Goal: Information Seeking & Learning: Learn about a topic

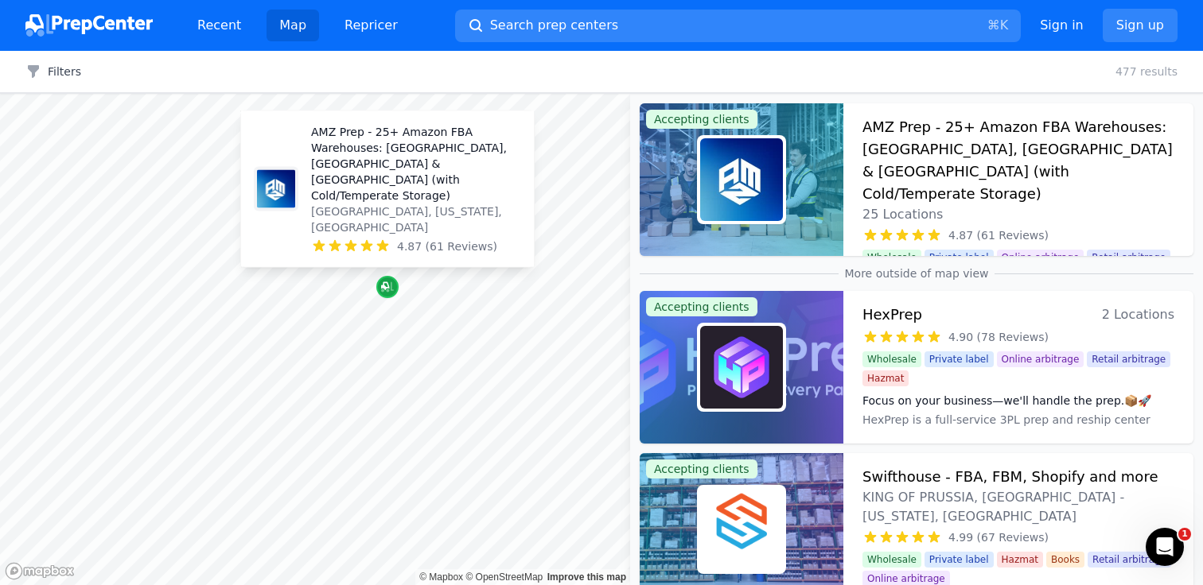
click at [390, 286] on icon "Map marker" at bounding box center [387, 287] width 13 height 16
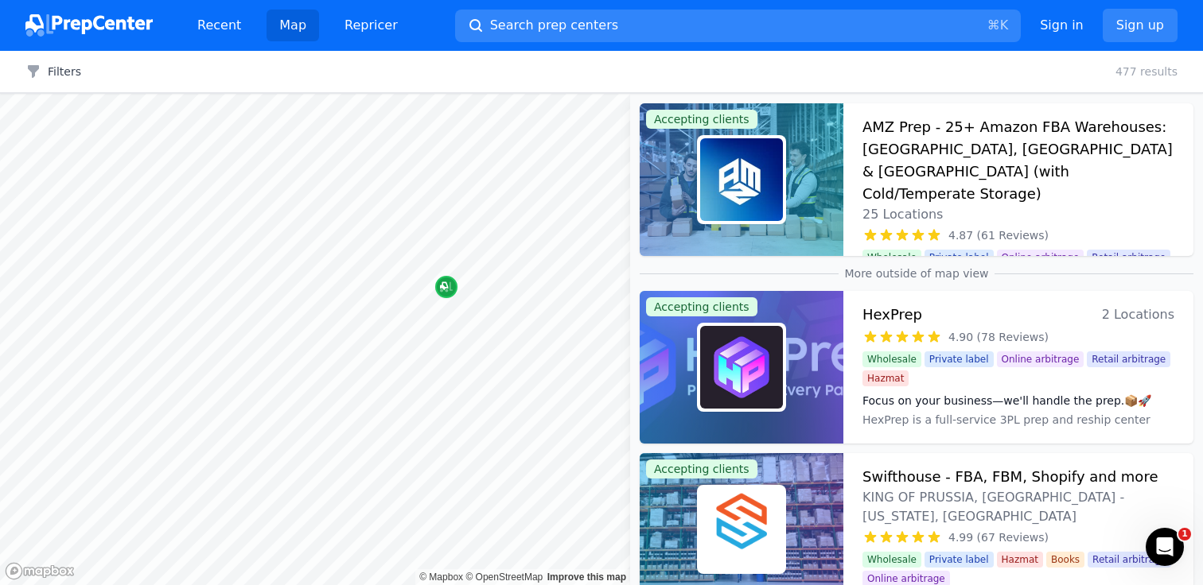
click at [443, 289] on icon "Map marker" at bounding box center [444, 286] width 8 height 8
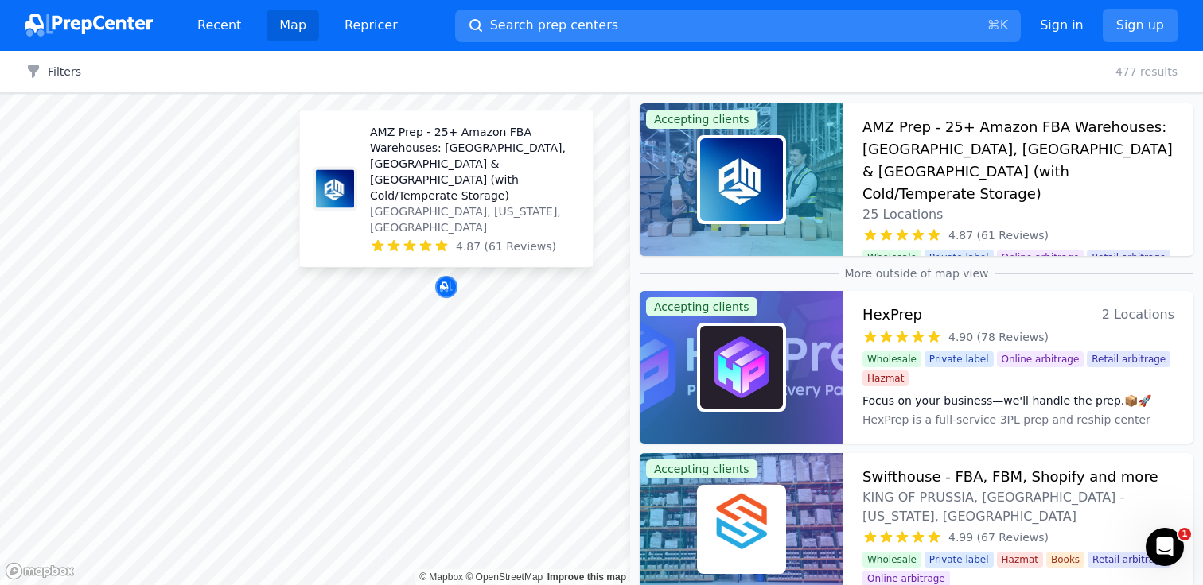
click at [432, 226] on p "[GEOGRAPHIC_DATA], [US_STATE], [GEOGRAPHIC_DATA]" at bounding box center [475, 220] width 210 height 32
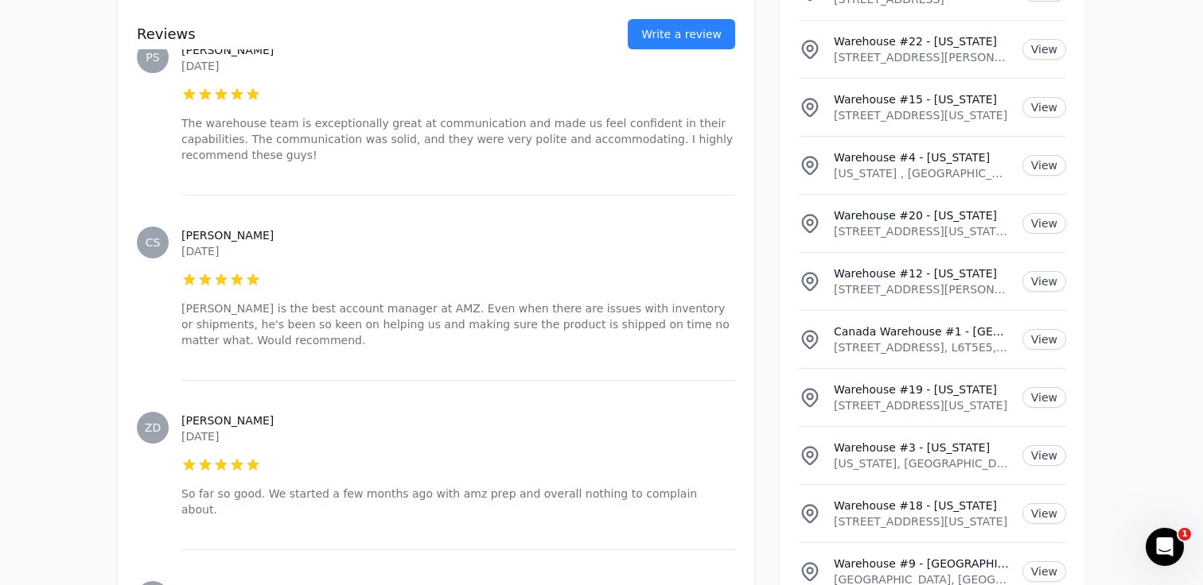
scroll to position [11186, 0]
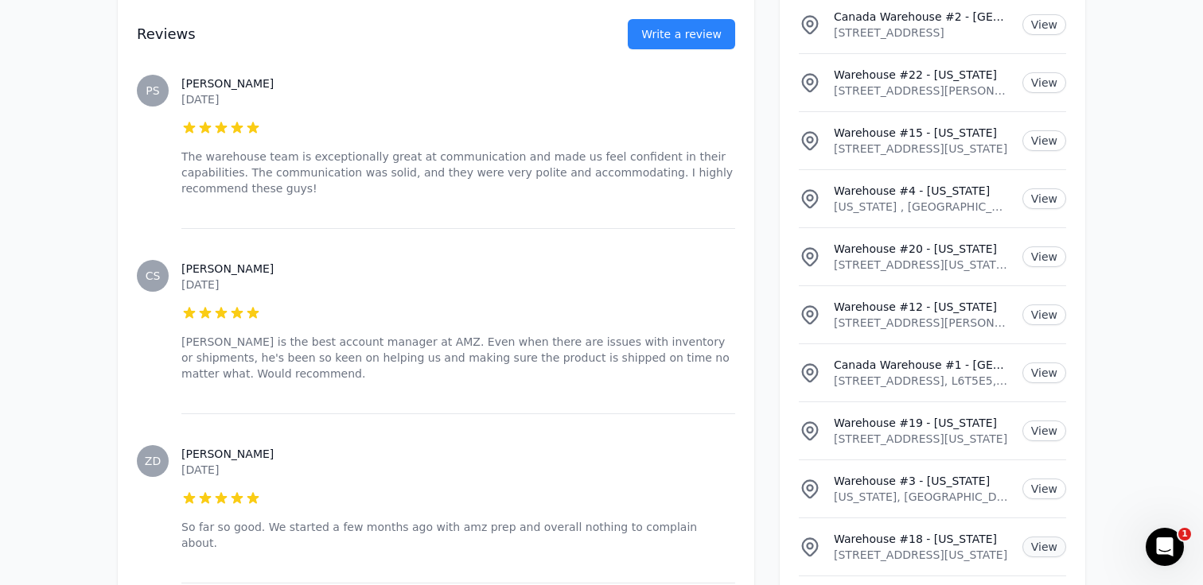
click at [1053, 537] on link "View" at bounding box center [1044, 547] width 44 height 21
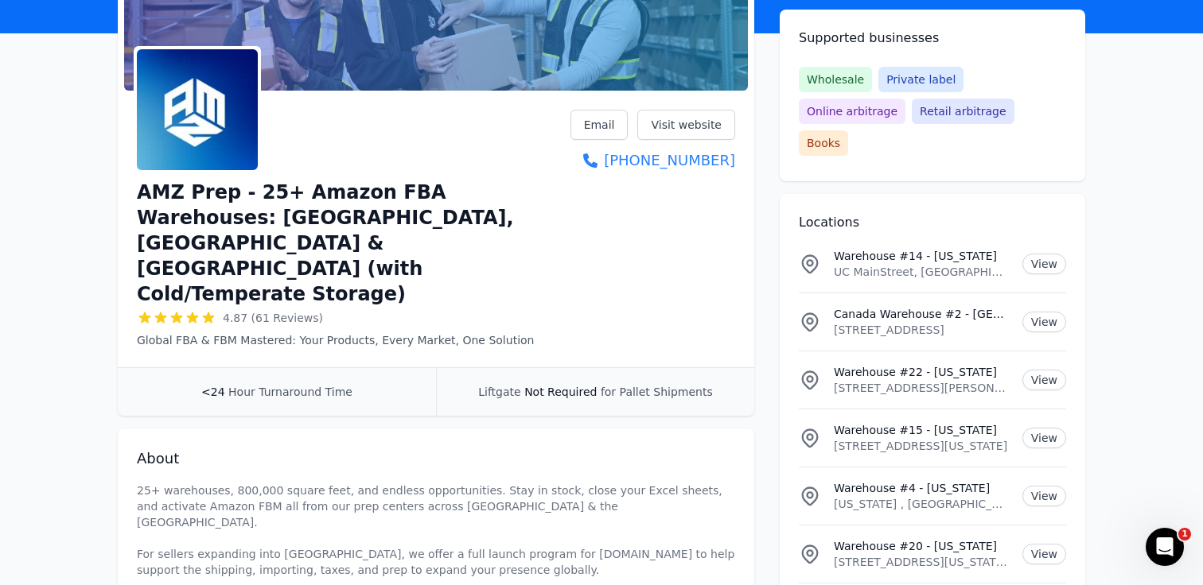
scroll to position [0, 0]
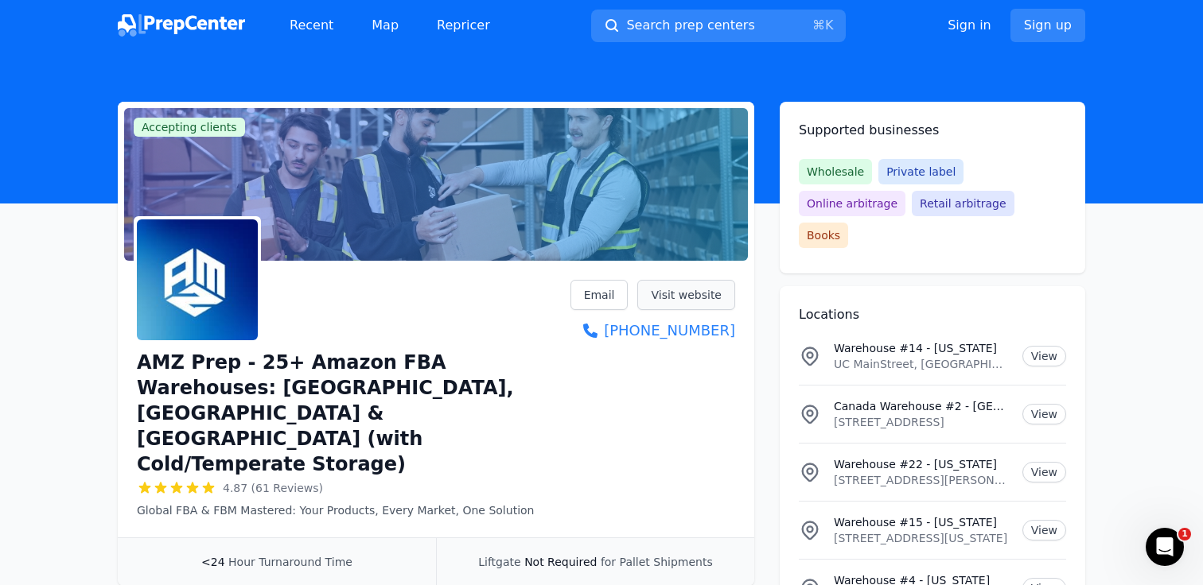
click at [674, 293] on link "Visit website" at bounding box center [686, 295] width 98 height 30
click at [386, 28] on link "Map" at bounding box center [385, 26] width 52 height 32
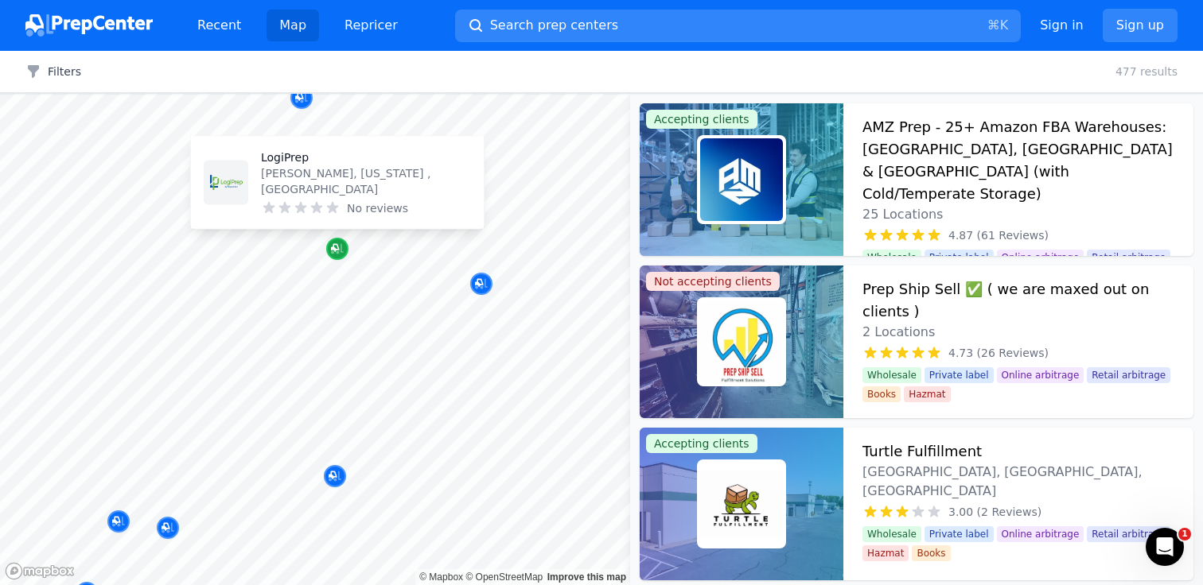
click at [342, 251] on icon "Map marker" at bounding box center [337, 249] width 13 height 10
click at [340, 201] on div "No reviews" at bounding box center [366, 208] width 210 height 16
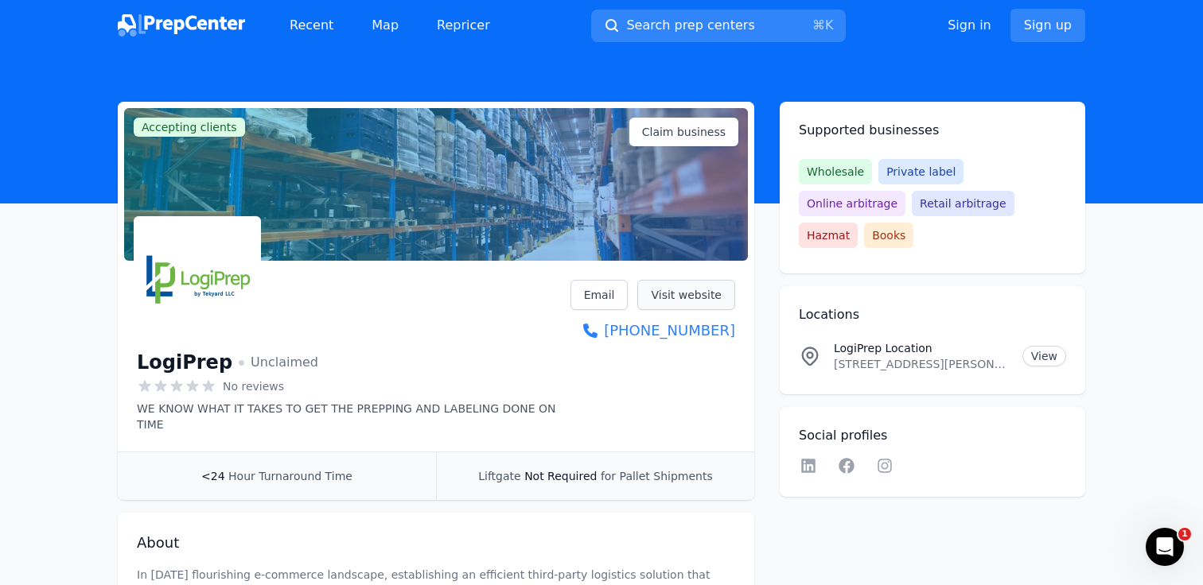
click at [668, 298] on link "Visit website" at bounding box center [686, 295] width 98 height 30
